Goal: Task Accomplishment & Management: Use online tool/utility

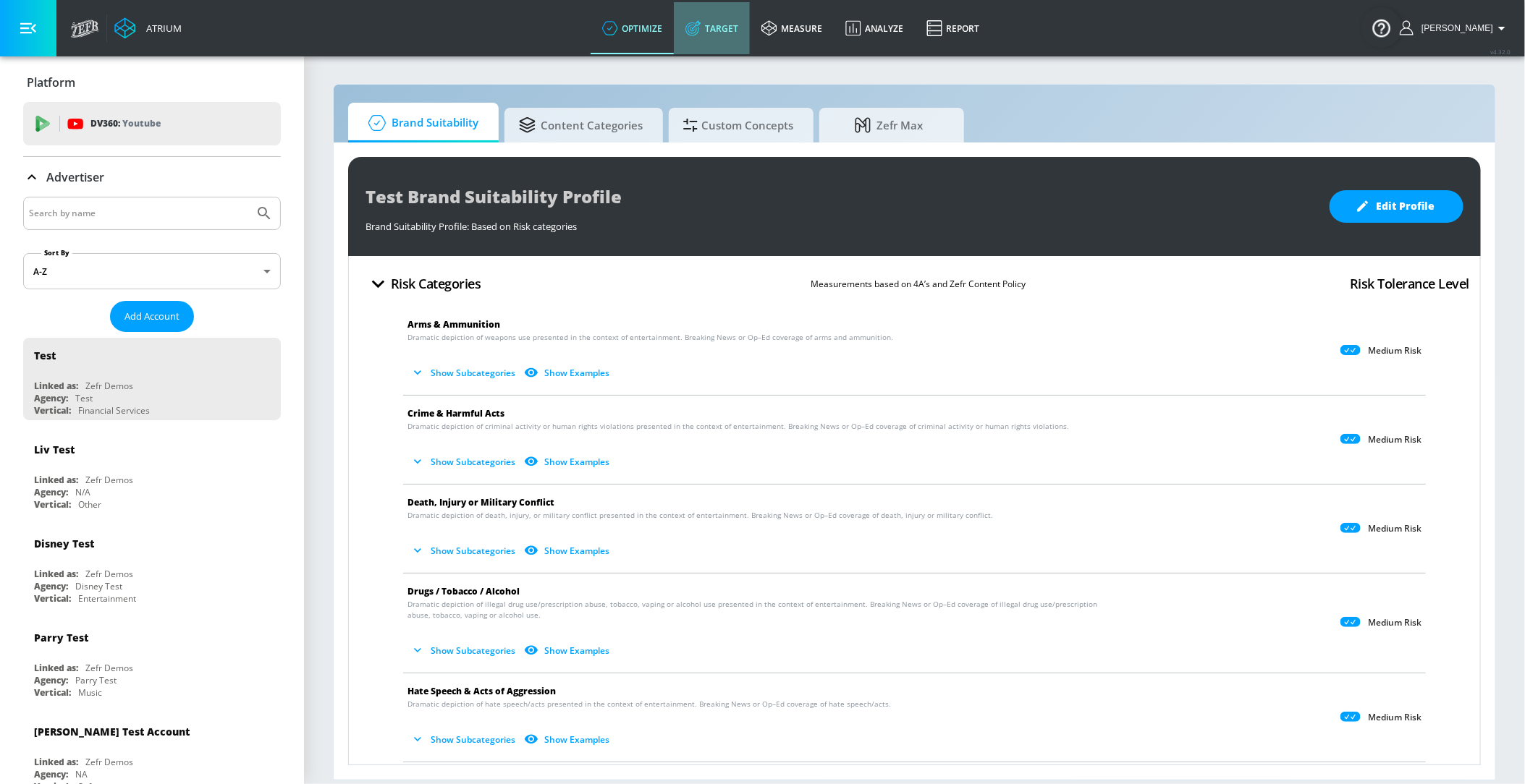
click at [740, 28] on link "Target" at bounding box center [711, 29] width 76 height 52
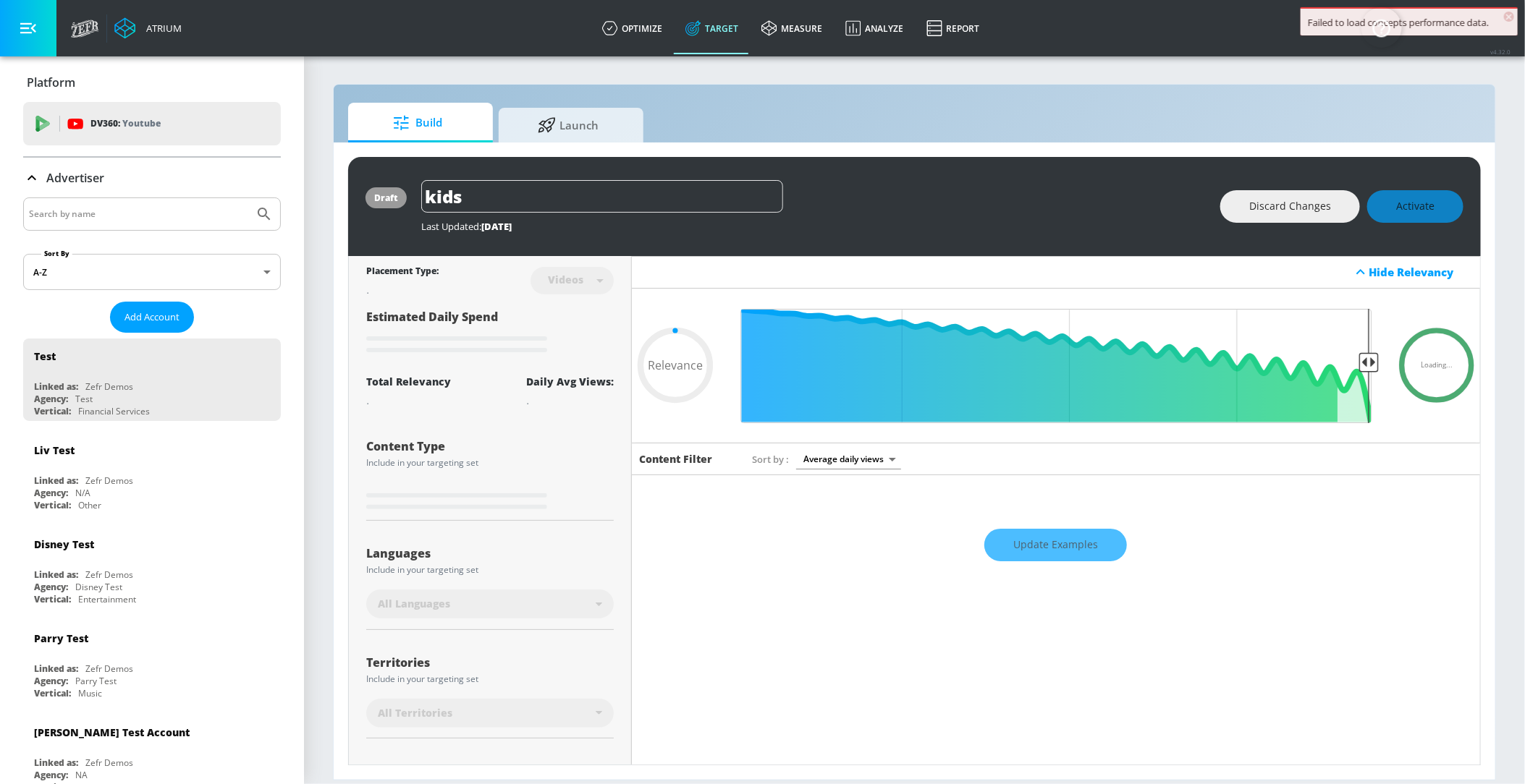
type input "0.89"
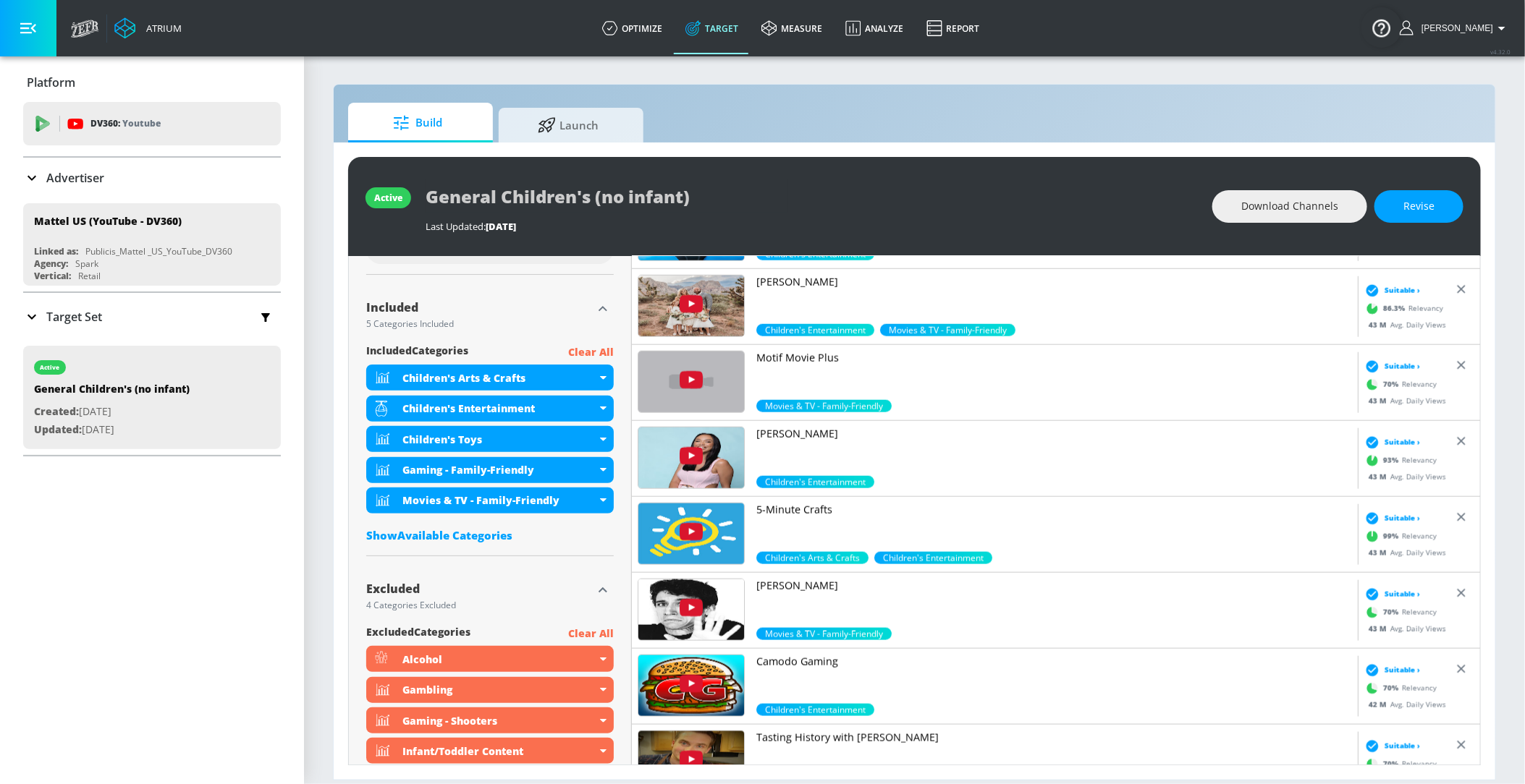
scroll to position [557, 0]
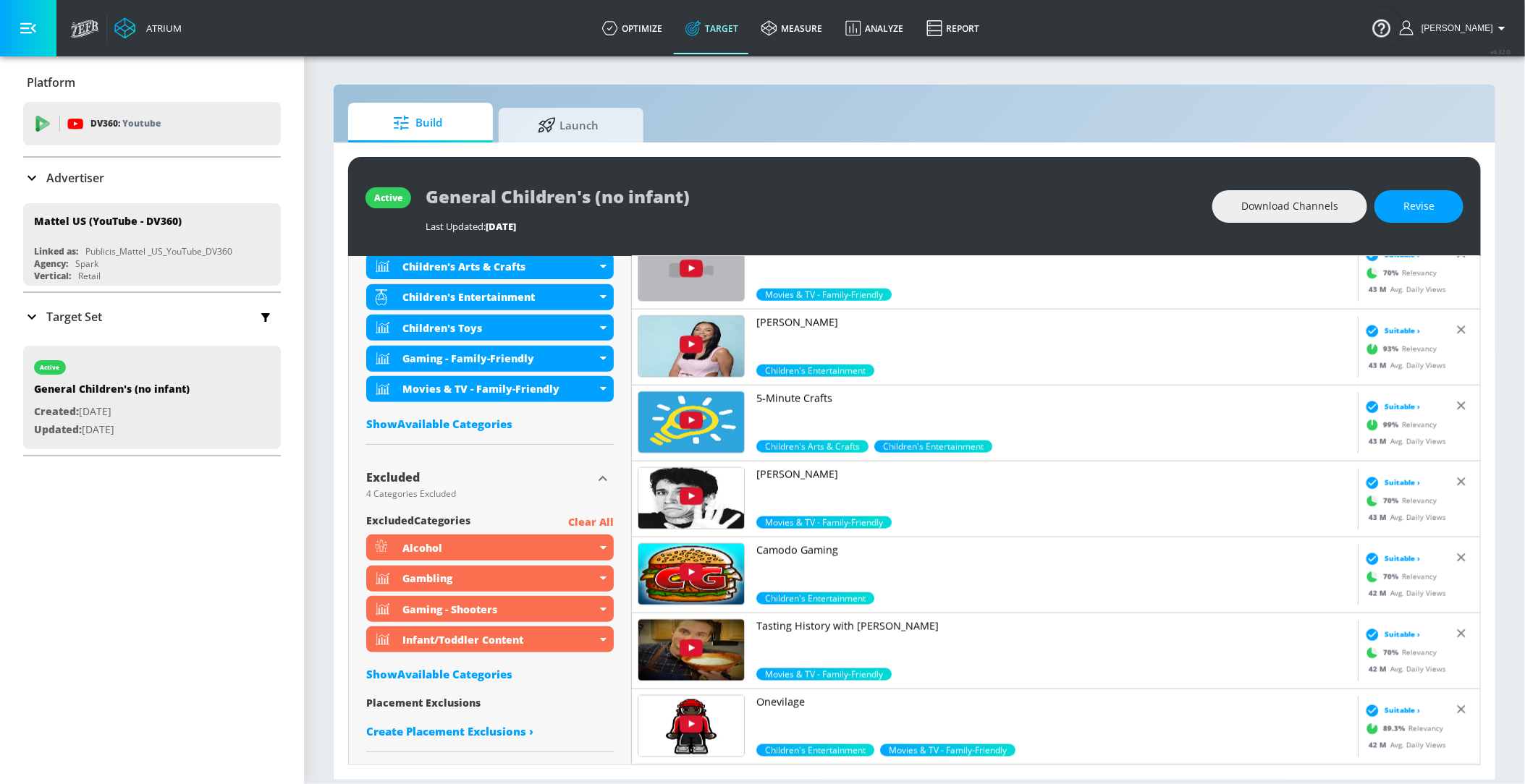
click at [76, 317] on p "Target Set" at bounding box center [74, 317] width 56 height 16
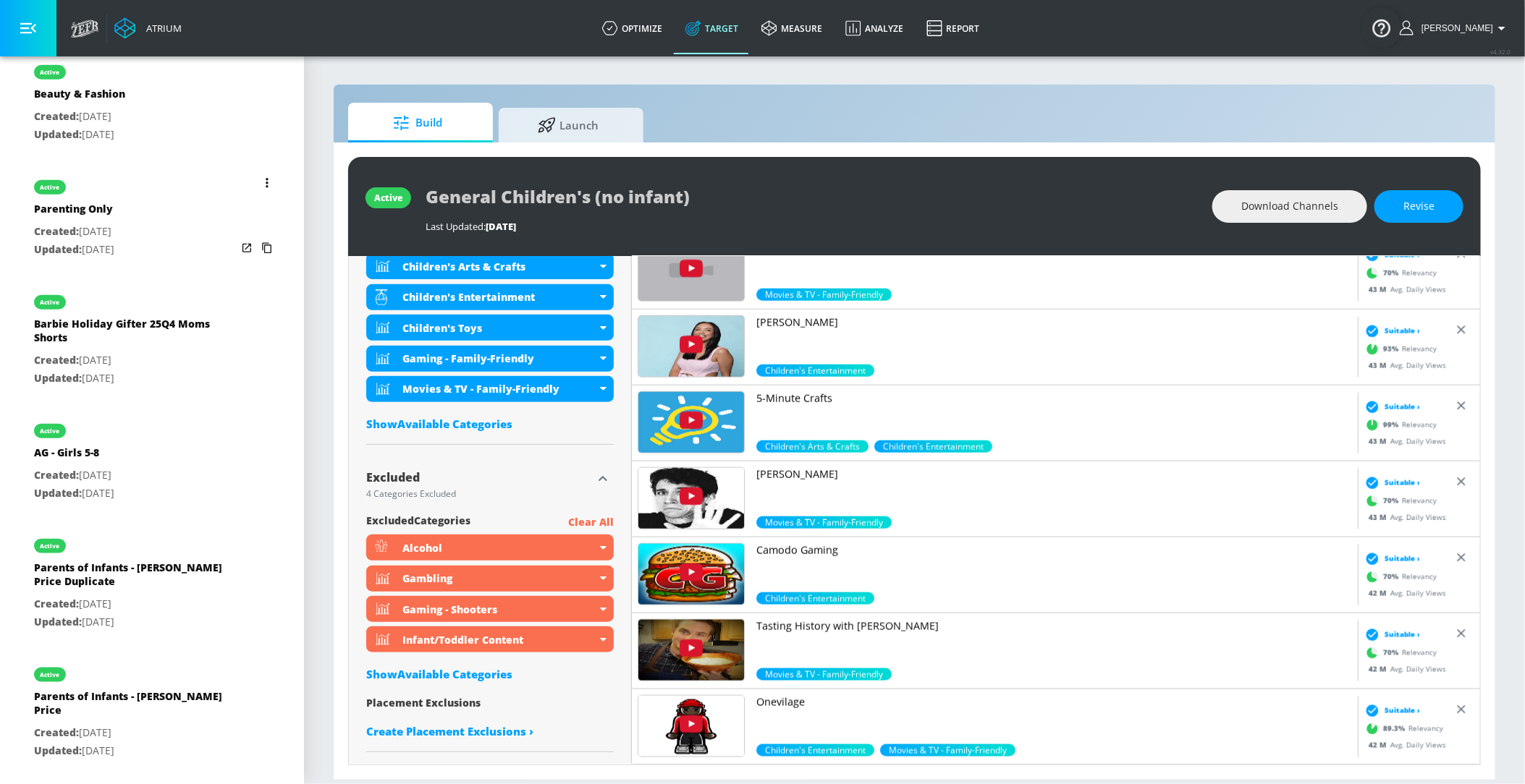
scroll to position [660, 0]
